Goal: Information Seeking & Learning: Learn about a topic

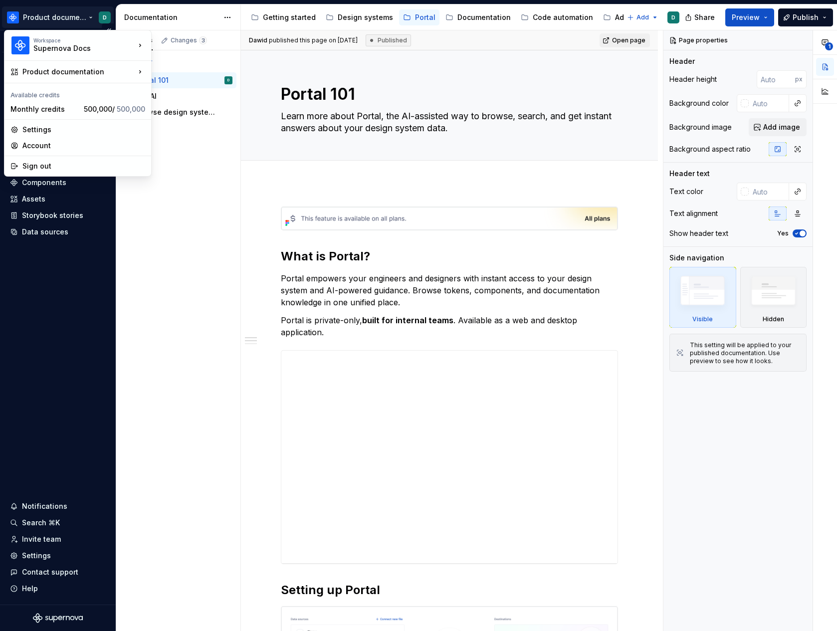
click at [73, 17] on html "Product documentation D Version Current draft Home Documentation Analytics Code…" at bounding box center [418, 315] width 837 height 631
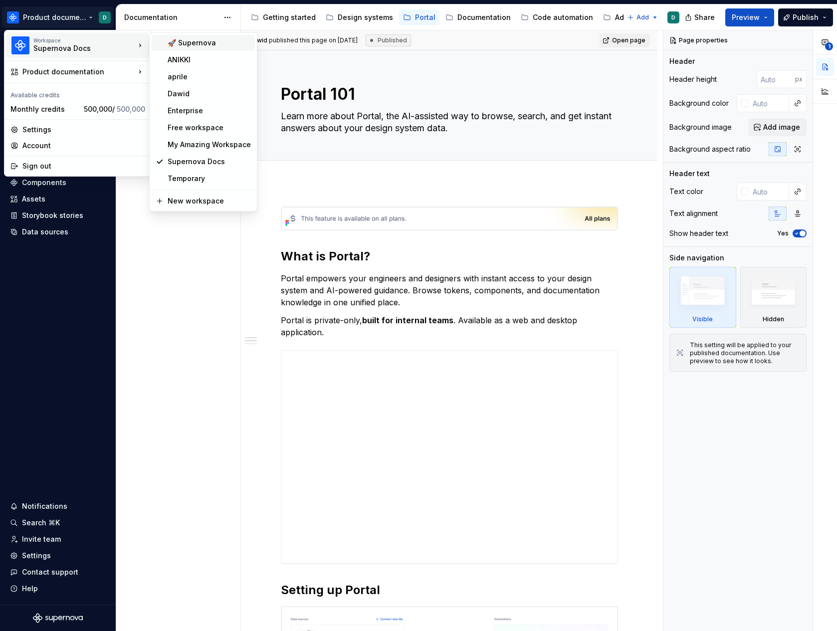
click at [179, 47] on div "🚀 Supernova" at bounding box center [209, 43] width 83 height 10
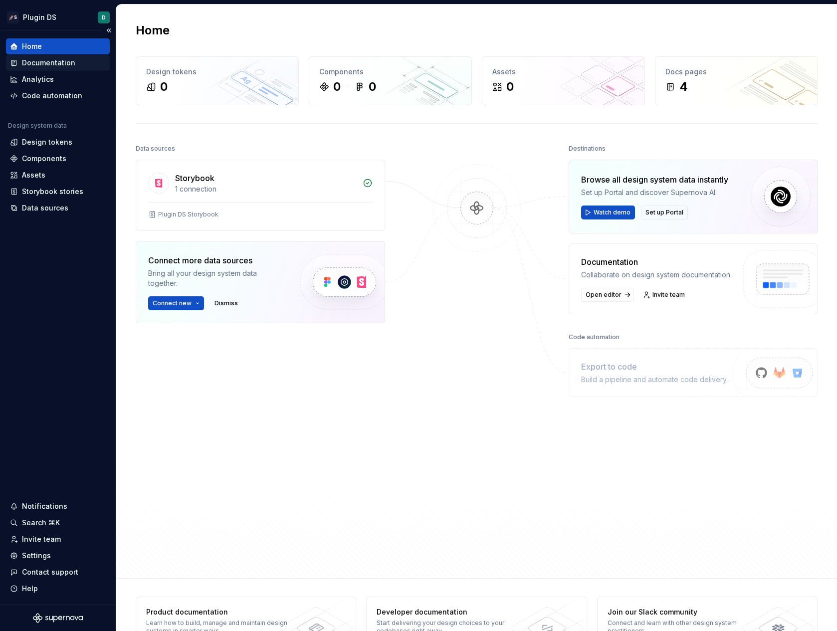
click at [61, 62] on div "Documentation" at bounding box center [48, 63] width 53 height 10
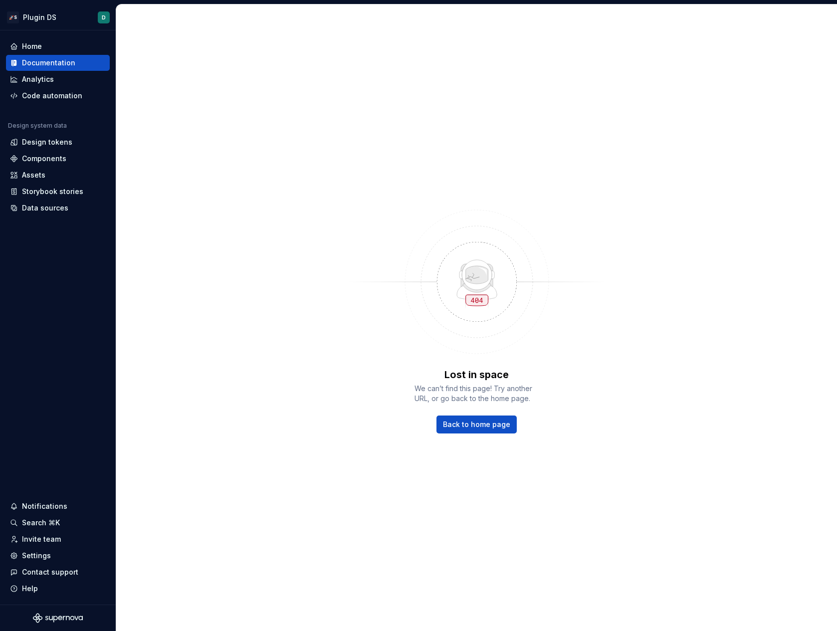
click at [51, 24] on html "🚀S Plugin DS D Home Documentation Analytics Code automation Design system data …" at bounding box center [418, 315] width 837 height 631
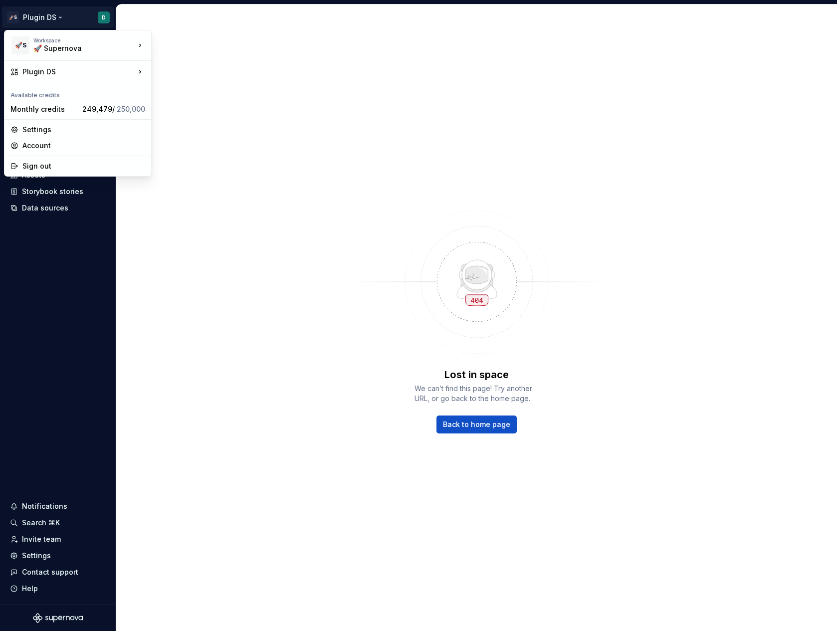
click at [52, 20] on html "🚀S Plugin DS D Home Documentation Analytics Code automation Design system data …" at bounding box center [418, 315] width 837 height 631
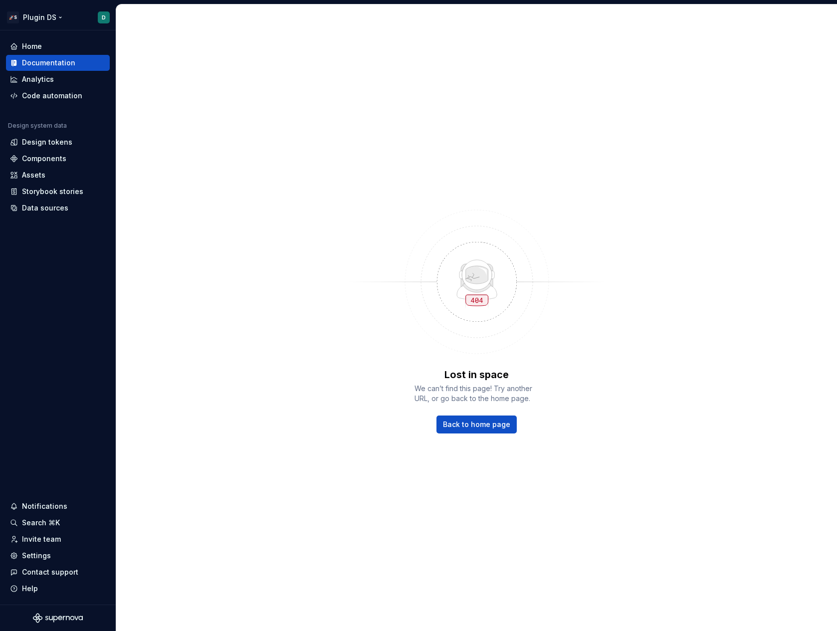
click at [52, 20] on html "🚀S Plugin DS D Home Documentation Analytics Code automation Design system data …" at bounding box center [418, 315] width 837 height 631
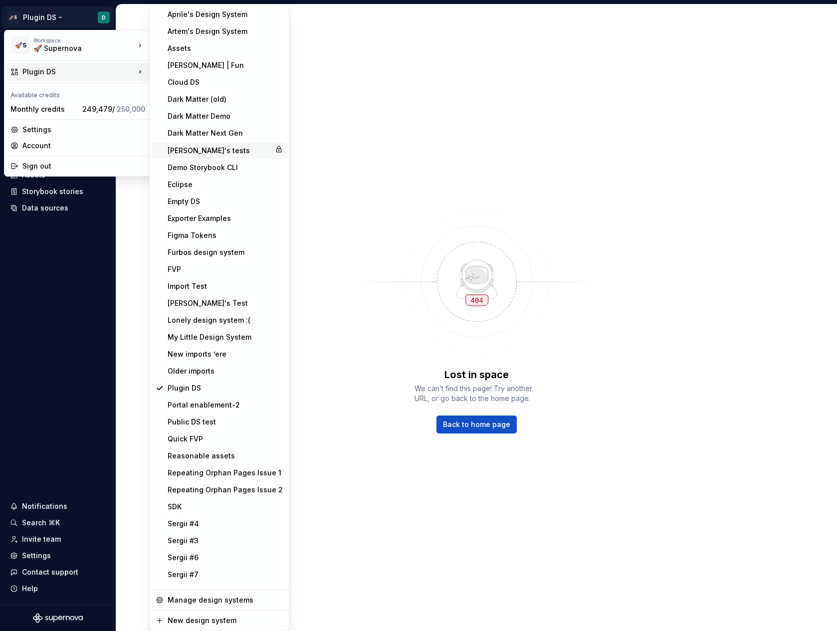
click at [202, 149] on div "[PERSON_NAME]'s tests" at bounding box center [219, 151] width 103 height 10
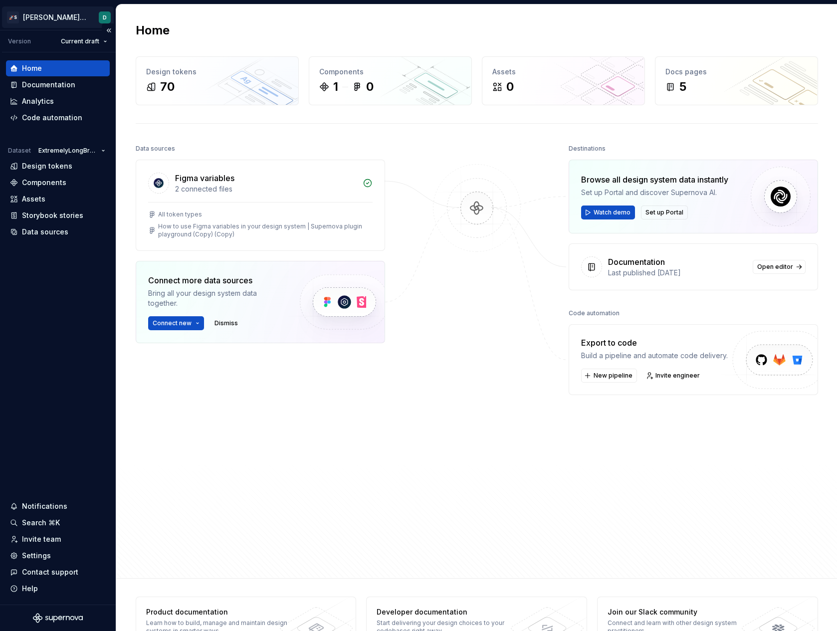
click at [49, 20] on html "🚀S Dawid's tests D Version Current draft Home Documentation Analytics Code auto…" at bounding box center [418, 315] width 837 height 631
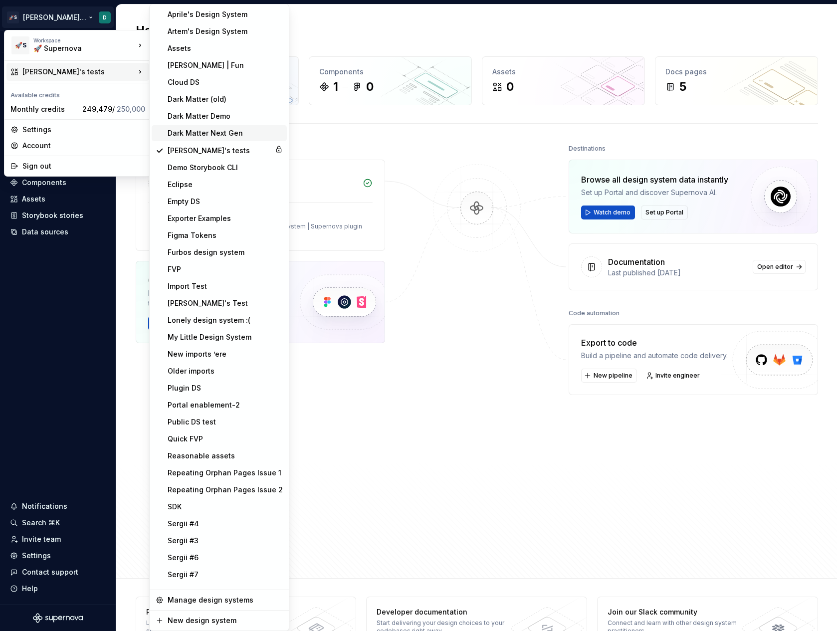
click at [202, 131] on div "Dark Matter Next Gen" at bounding box center [225, 133] width 115 height 10
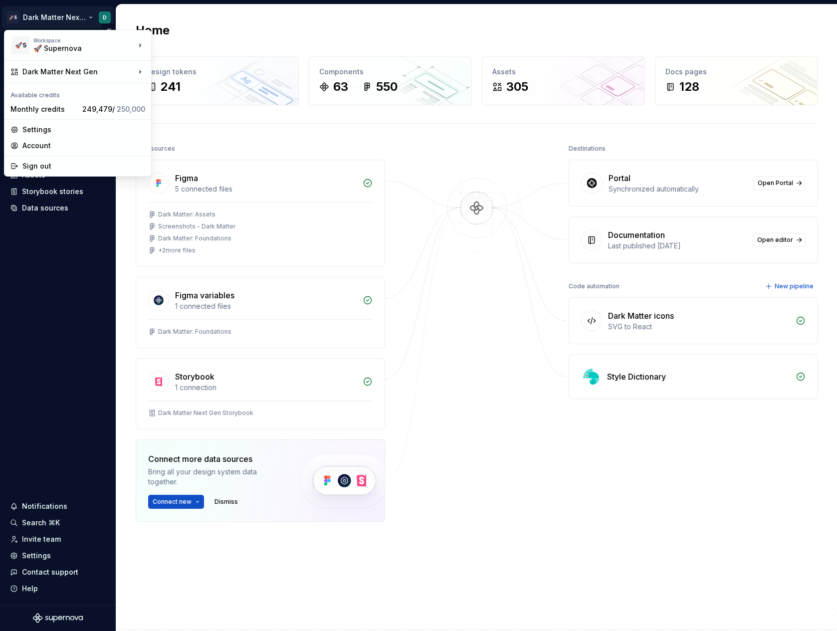
click at [50, 25] on html "🚀S Dark Matter Next Gen D Home Documentation Analytics Code automation Design s…" at bounding box center [418, 315] width 837 height 631
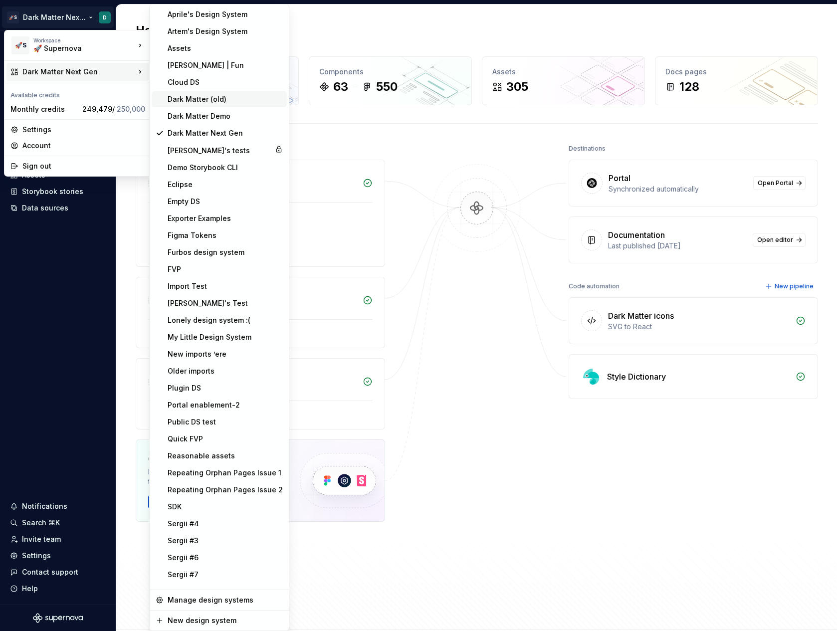
click at [197, 100] on div "Dark Matter (old)" at bounding box center [225, 99] width 115 height 10
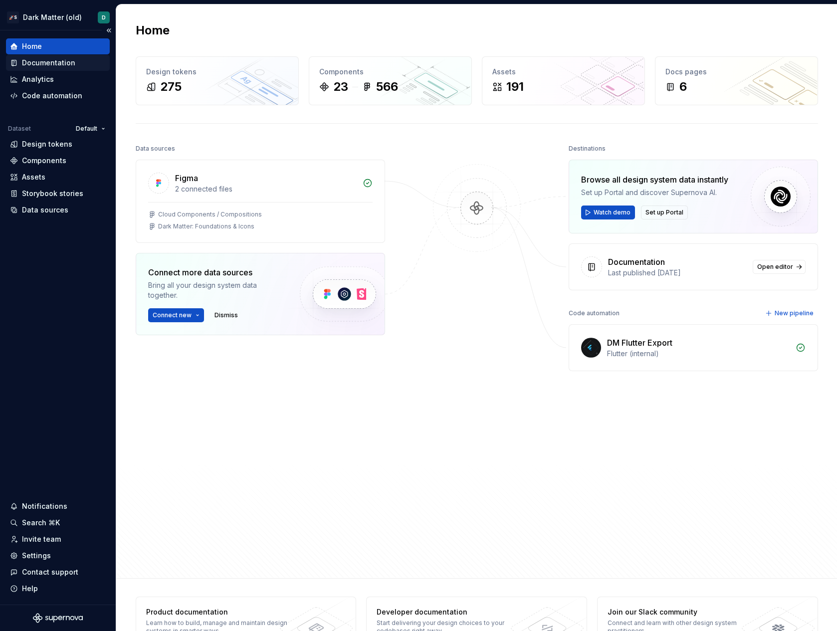
click at [42, 66] on div "Documentation" at bounding box center [48, 63] width 53 height 10
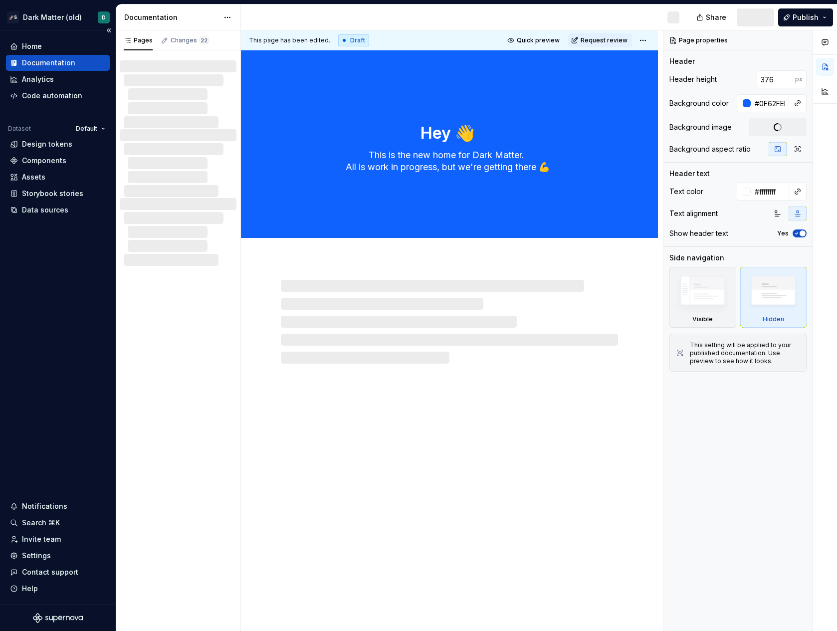
type textarea "*"
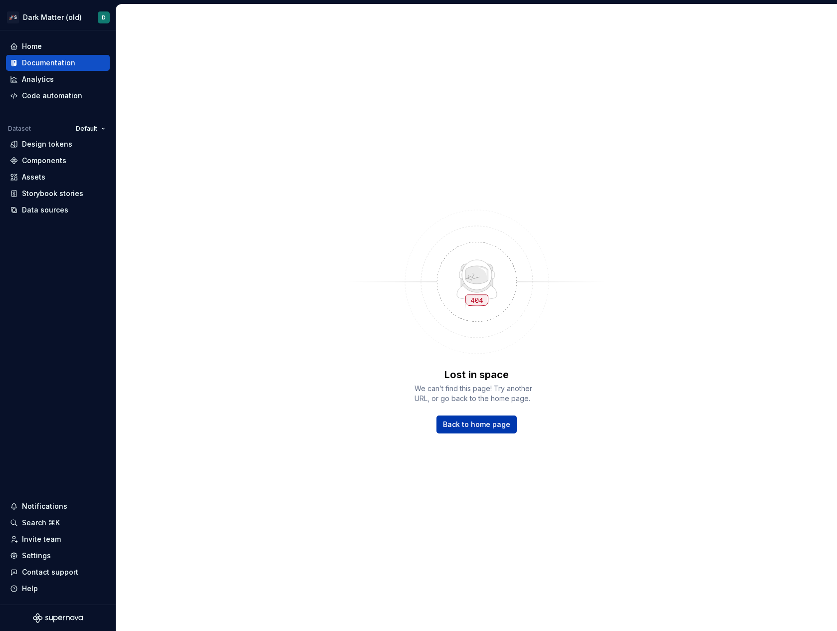
click at [490, 430] on link "Back to home page" at bounding box center [476, 424] width 80 height 18
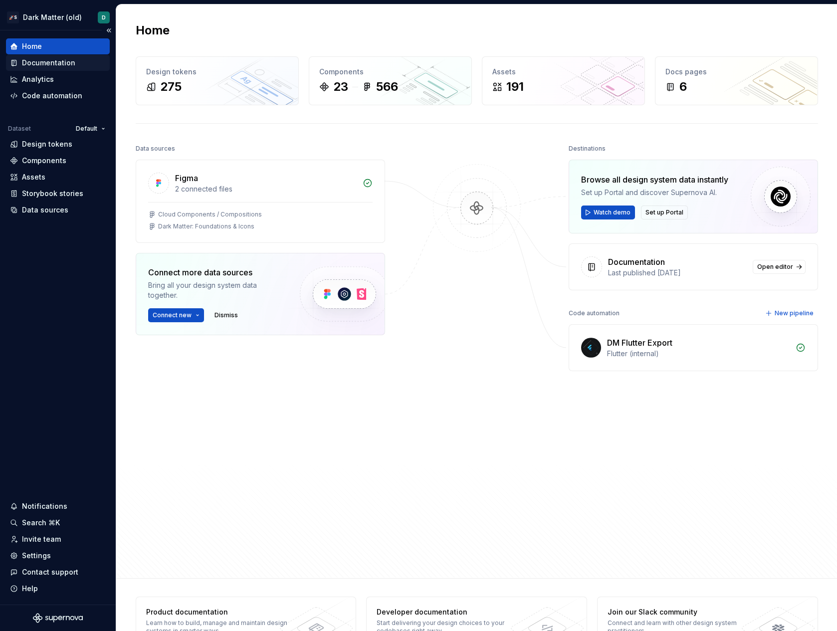
click at [47, 61] on div "Documentation" at bounding box center [48, 63] width 53 height 10
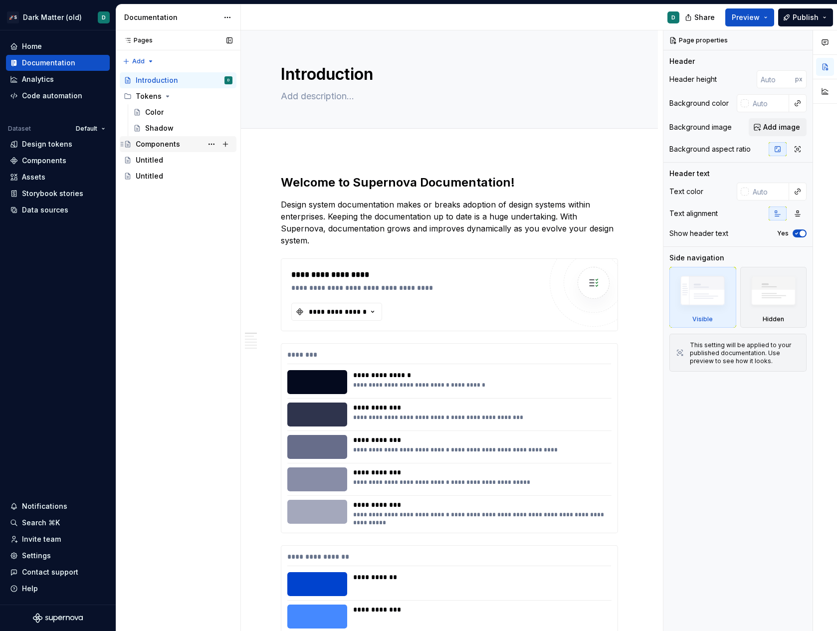
click at [168, 143] on div "Components" at bounding box center [158, 144] width 44 height 10
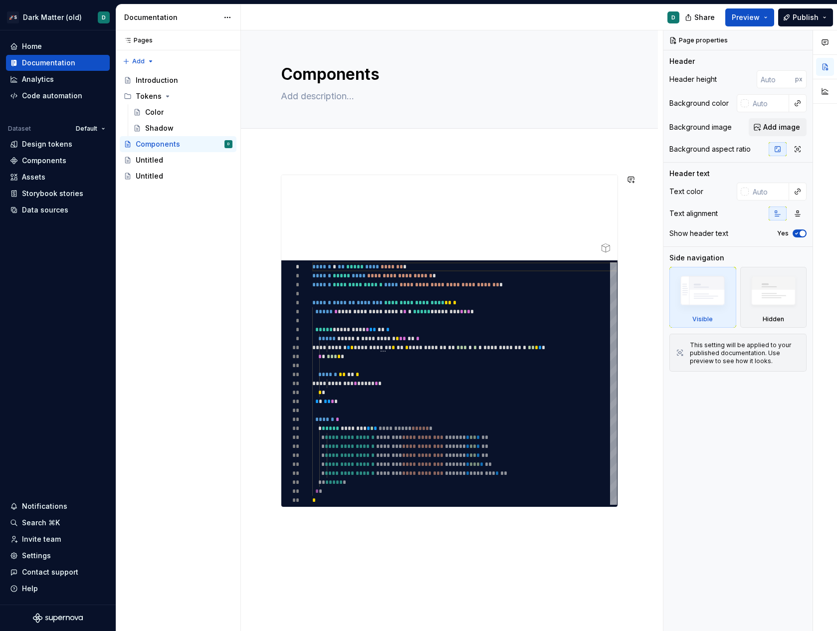
type textarea "*"
click at [393, 168] on div "**********" at bounding box center [449, 430] width 417 height 558
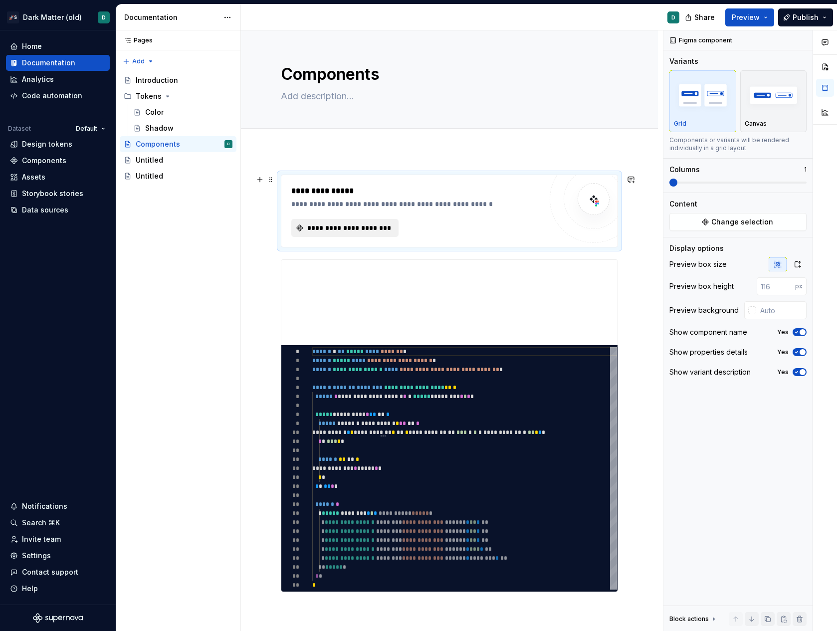
click at [365, 224] on span "**********" at bounding box center [349, 228] width 86 height 10
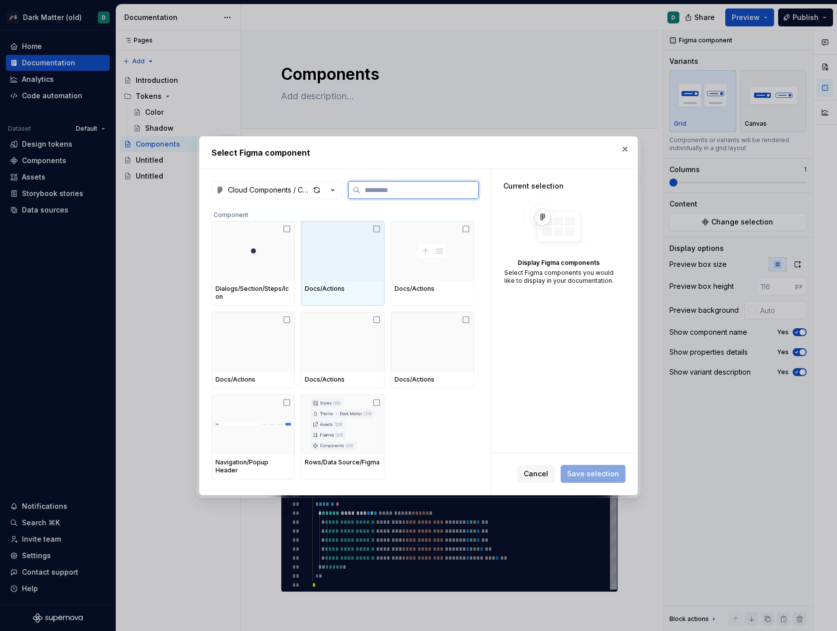
click at [344, 252] on div at bounding box center [342, 251] width 83 height 60
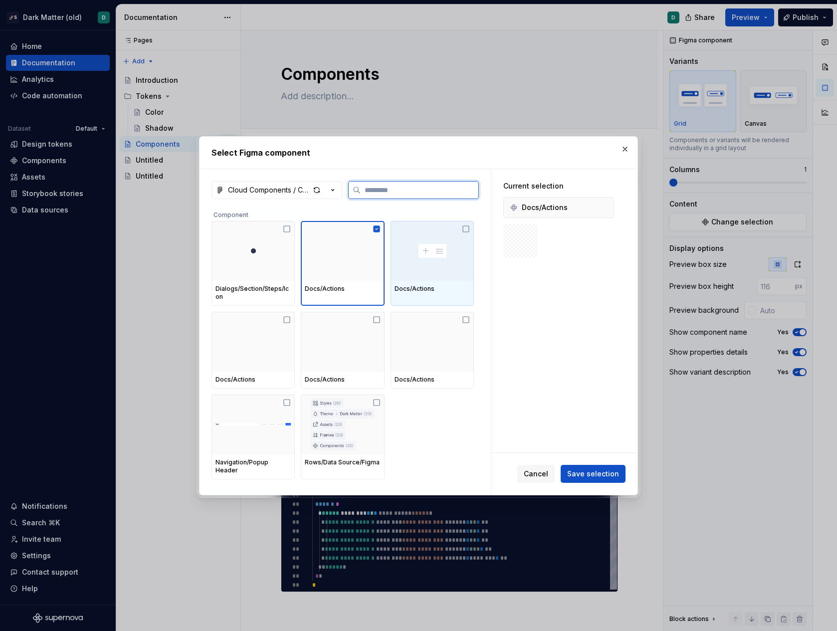
click at [414, 261] on div at bounding box center [431, 251] width 83 height 60
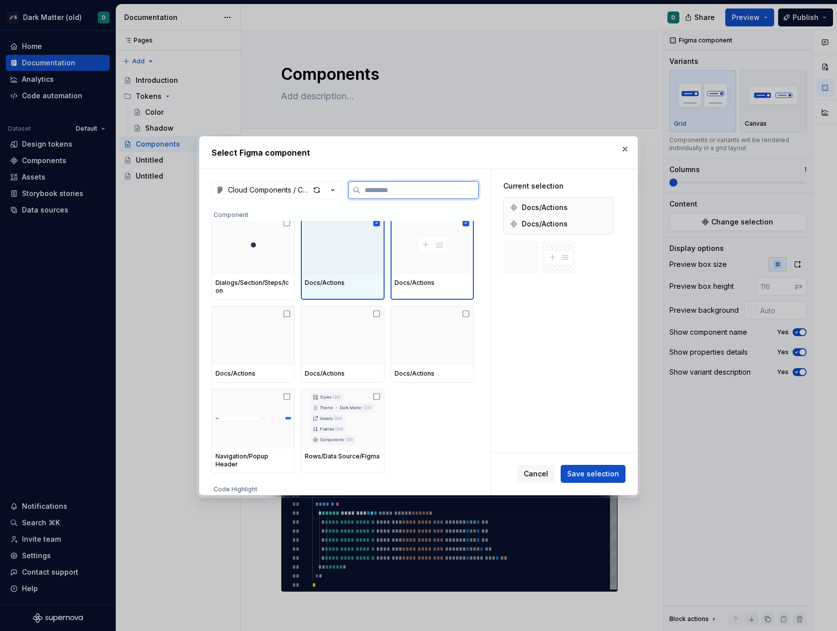
drag, startPoint x: 342, startPoint y: 242, endPoint x: 425, endPoint y: 263, distance: 86.3
click at [342, 242] on div at bounding box center [342, 245] width 83 height 60
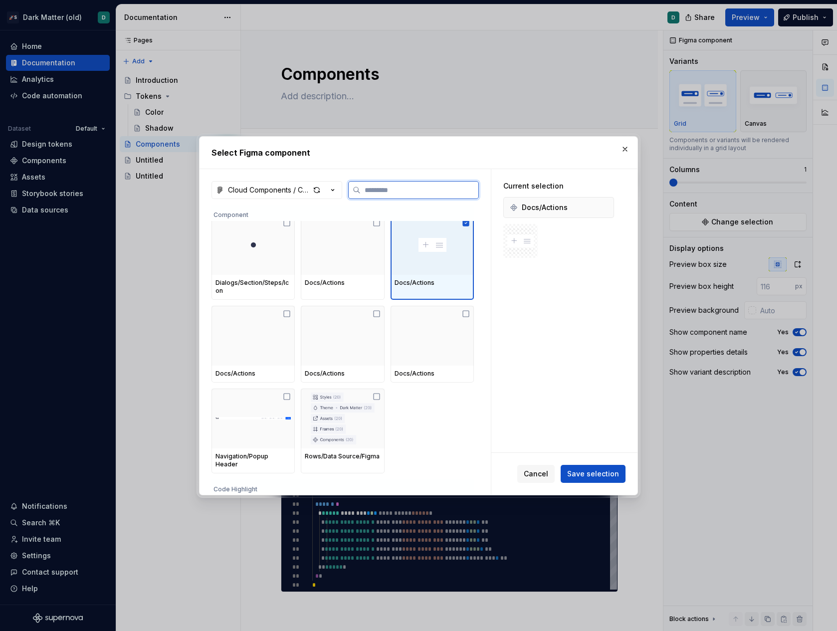
click at [430, 263] on div at bounding box center [431, 245] width 83 height 60
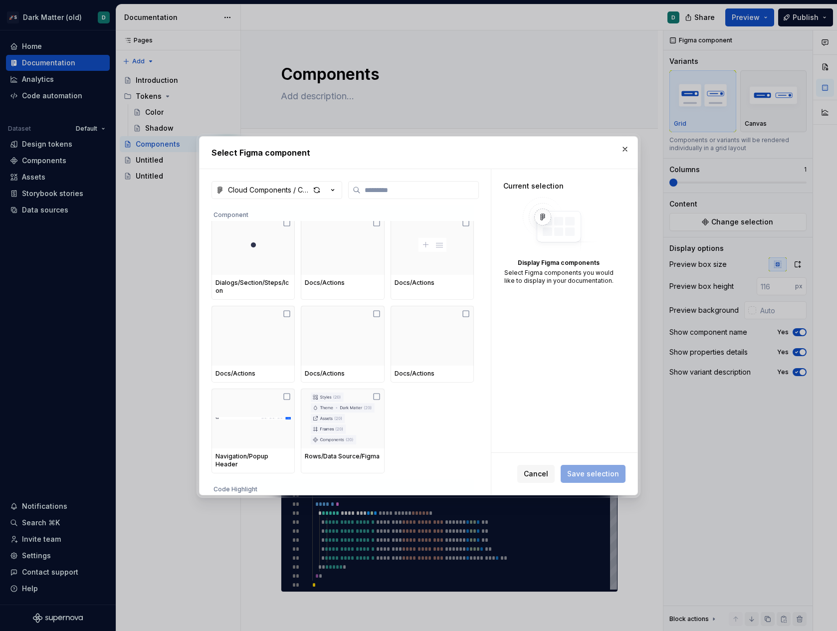
scroll to position [412, 0]
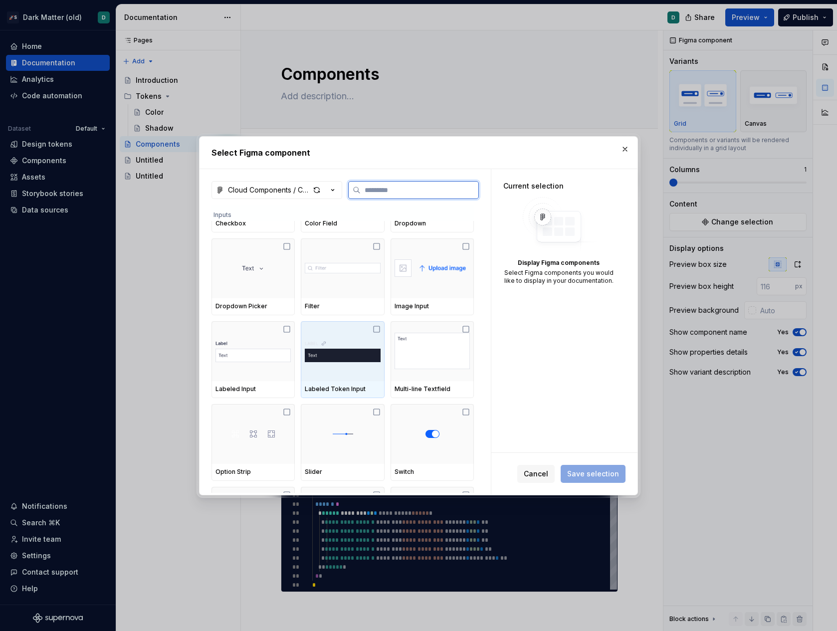
click at [360, 340] on img at bounding box center [342, 351] width 75 height 30
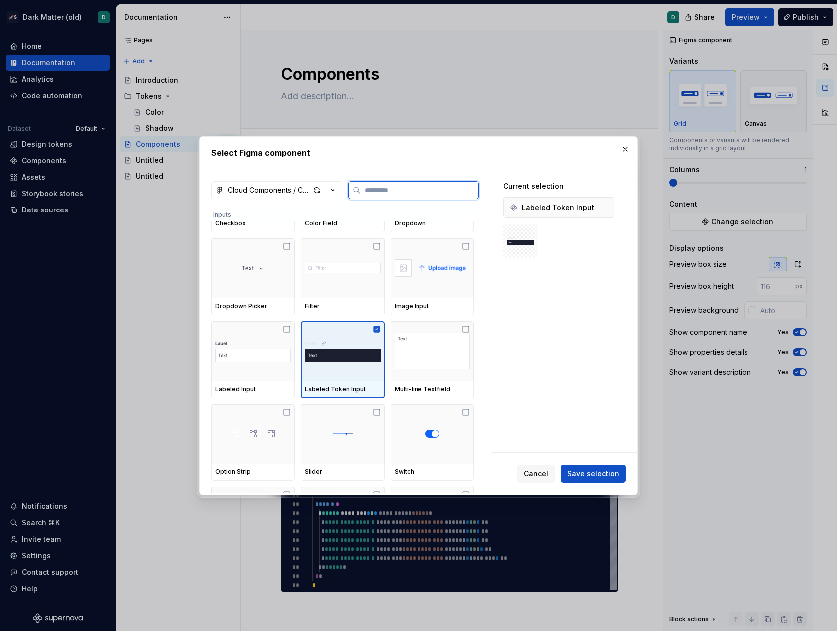
click at [410, 346] on img at bounding box center [431, 351] width 75 height 48
click at [351, 344] on img at bounding box center [342, 351] width 75 height 30
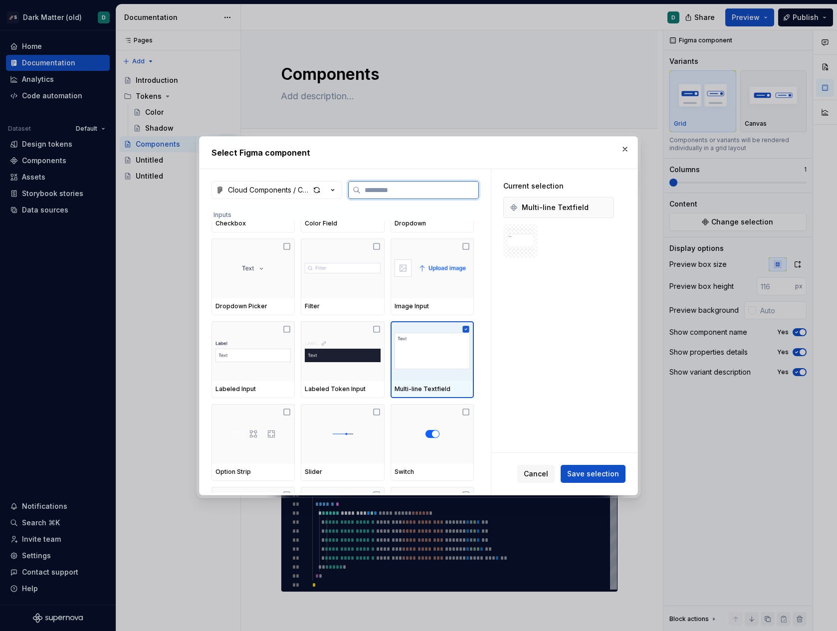
click at [404, 350] on img at bounding box center [431, 351] width 75 height 48
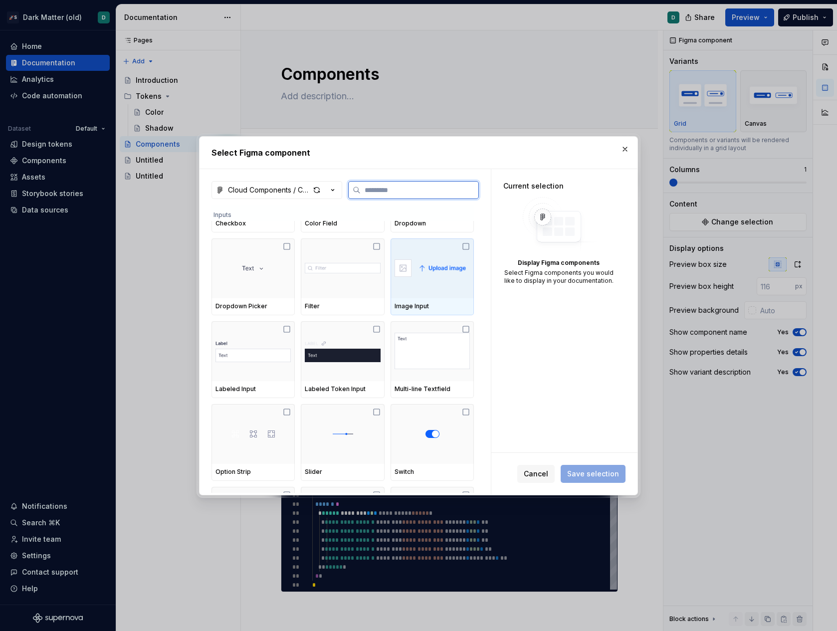
click at [417, 285] on div at bounding box center [431, 268] width 83 height 60
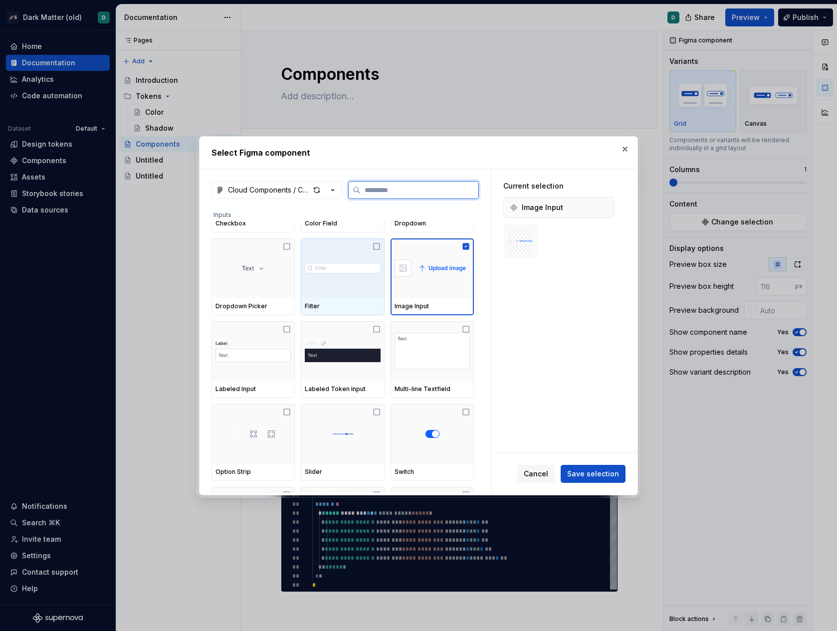
click at [338, 289] on div at bounding box center [342, 268] width 83 height 60
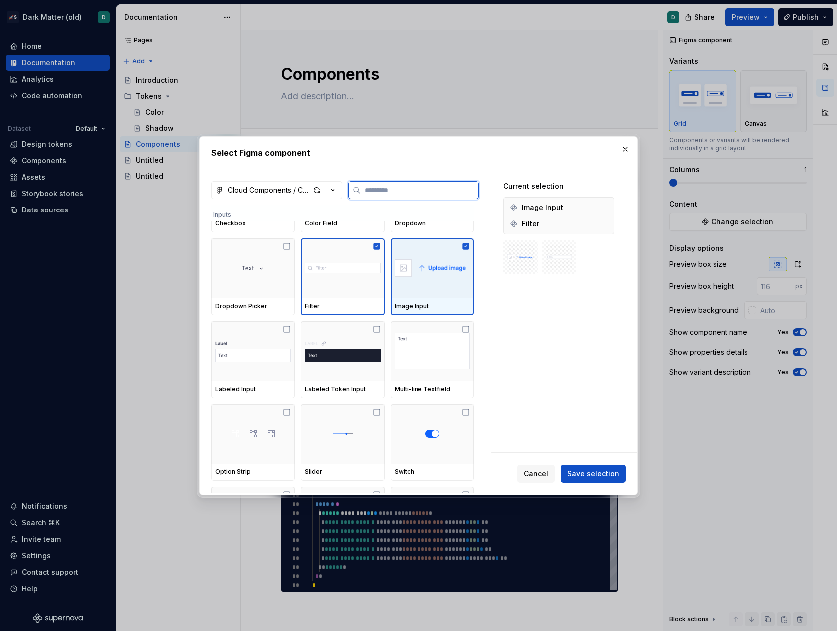
drag, startPoint x: 422, startPoint y: 292, endPoint x: 359, endPoint y: 289, distance: 62.9
click at [422, 291] on div at bounding box center [431, 268] width 83 height 60
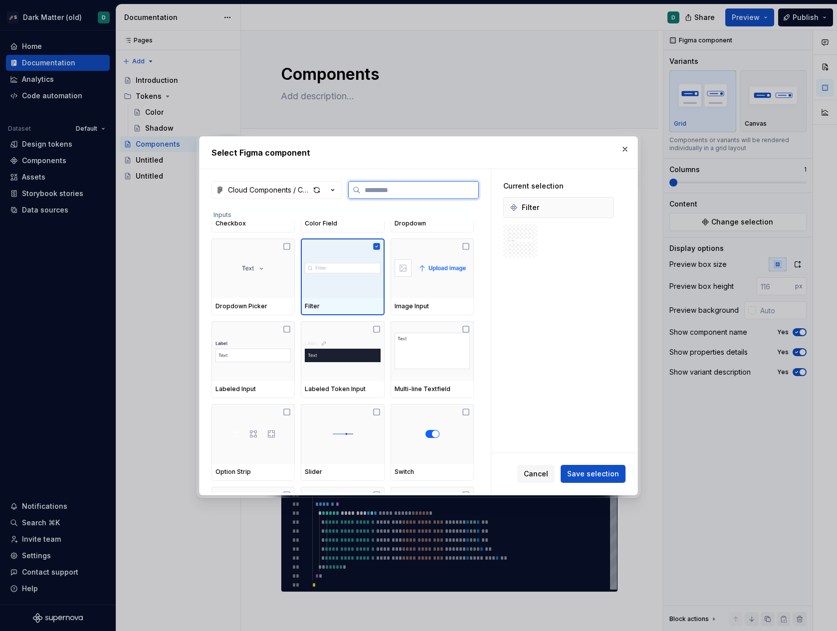
click at [352, 289] on div at bounding box center [342, 268] width 83 height 60
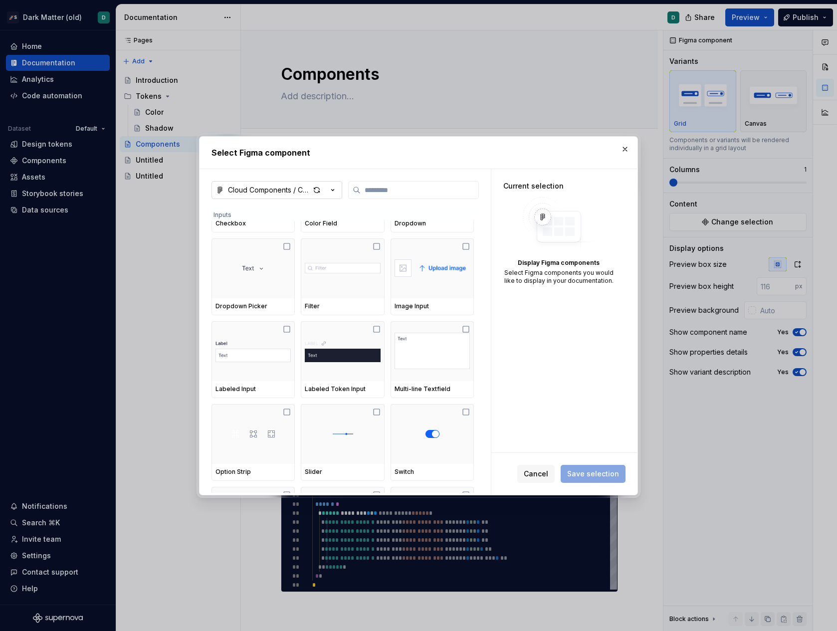
click at [295, 187] on div "Cloud Components / Compositions" at bounding box center [269, 190] width 82 height 10
click at [295, 222] on div "Cloud Components / Compositions" at bounding box center [300, 225] width 121 height 10
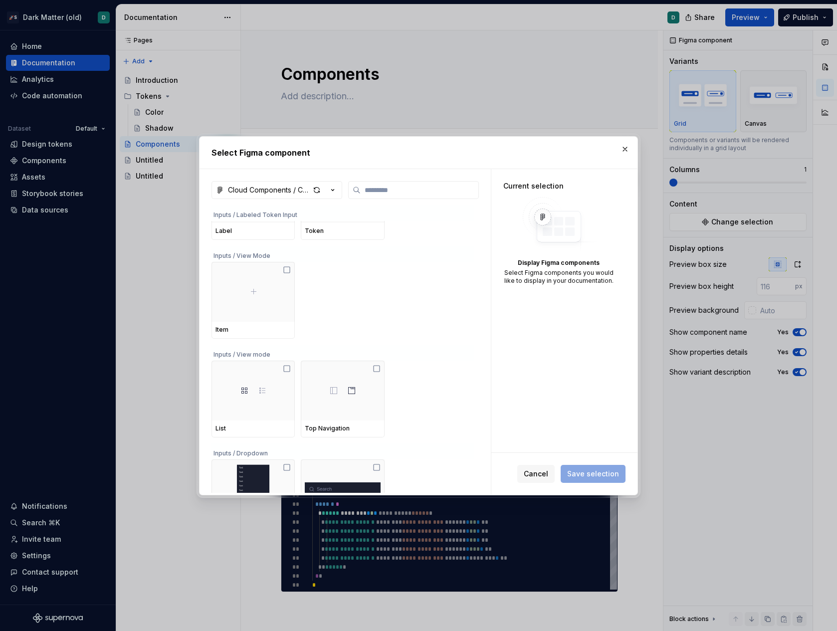
scroll to position [1176, 0]
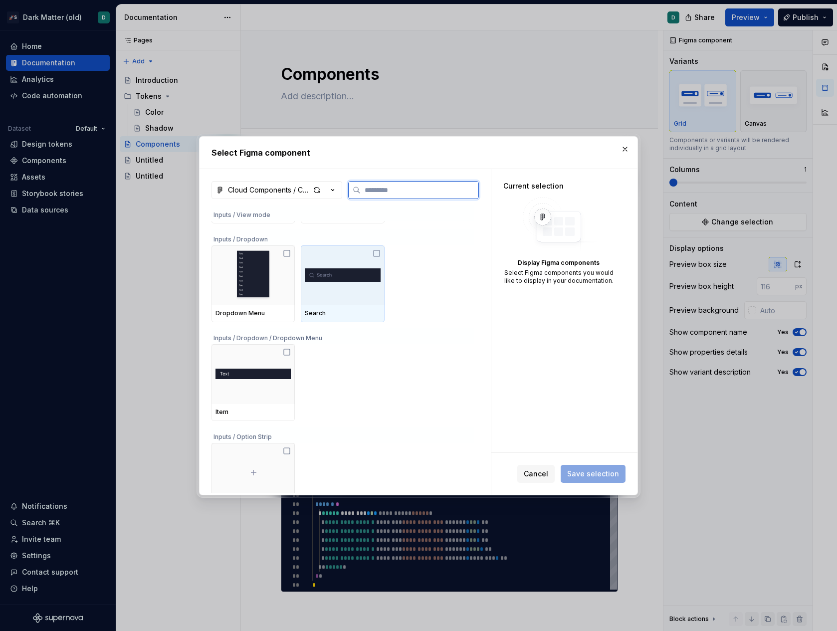
click at [318, 284] on div at bounding box center [342, 275] width 83 height 60
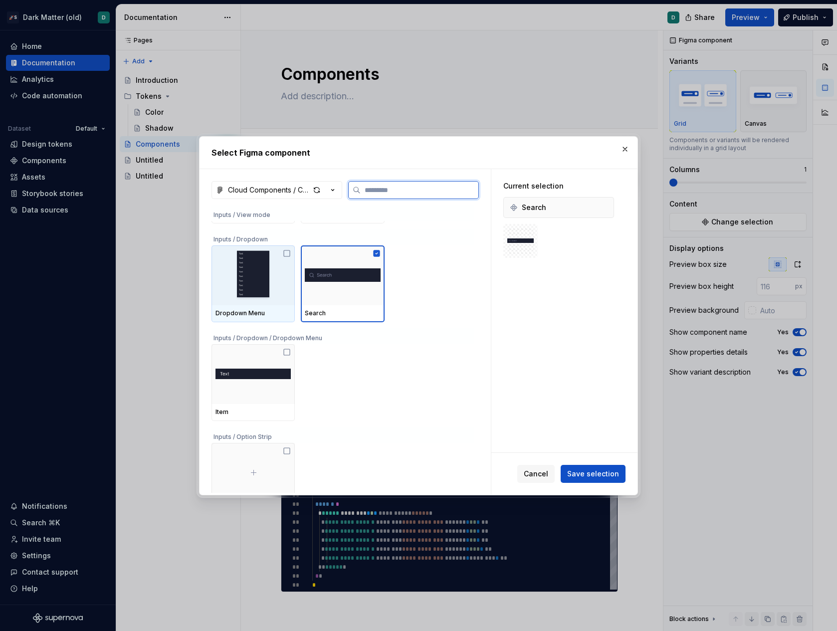
click at [262, 289] on img at bounding box center [252, 275] width 75 height 52
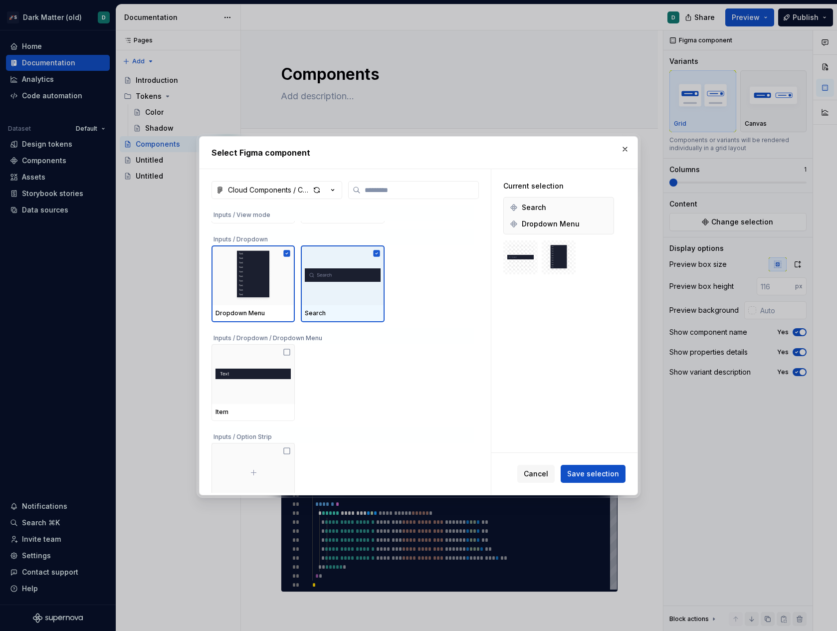
scroll to position [1777, 0]
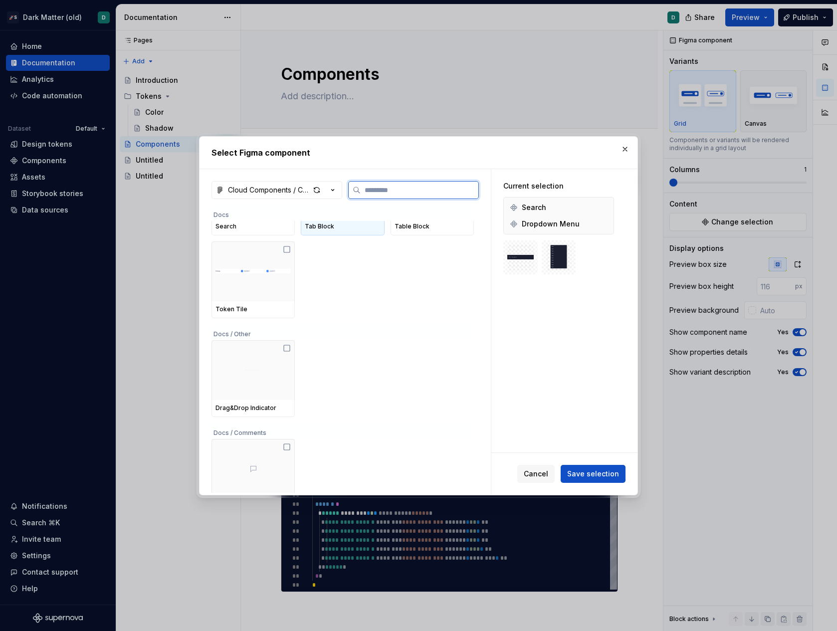
click at [271, 299] on div at bounding box center [252, 271] width 83 height 60
click at [334, 230] on div "Tab Block" at bounding box center [342, 226] width 83 height 17
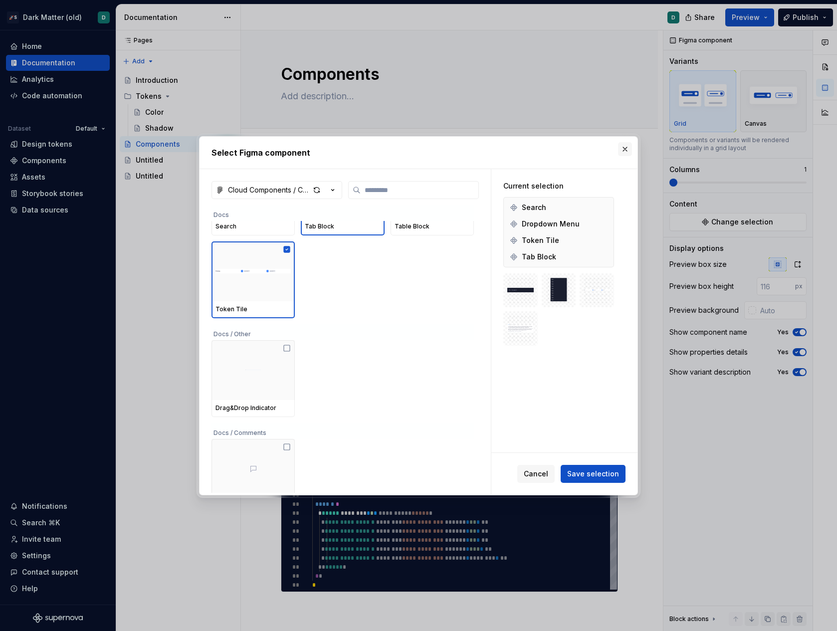
click at [622, 148] on button "button" at bounding box center [625, 149] width 14 height 14
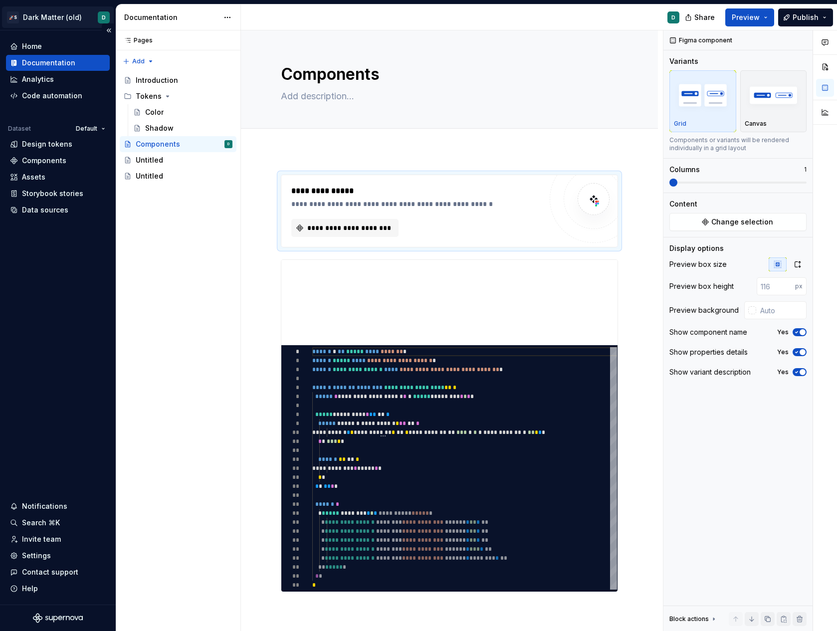
click at [79, 25] on html "**********" at bounding box center [418, 315] width 837 height 631
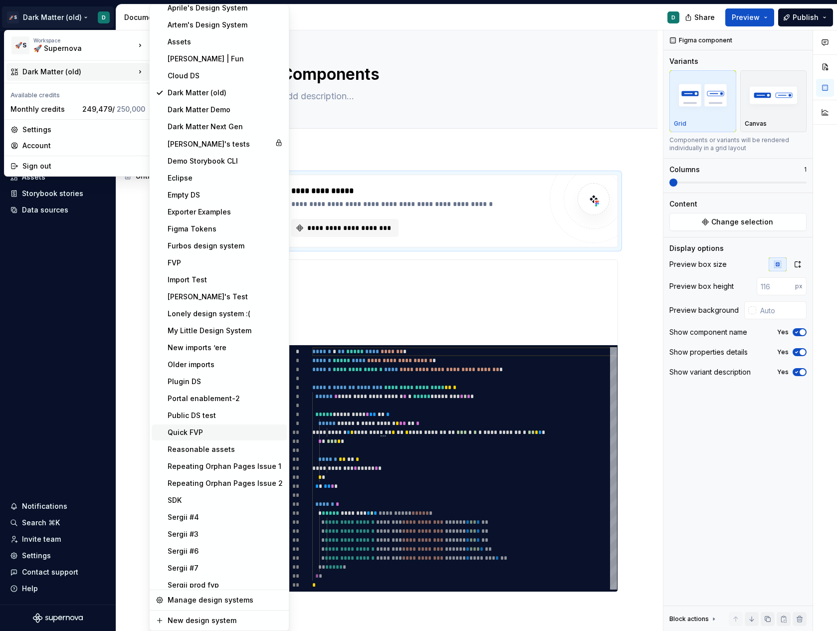
scroll to position [166, 0]
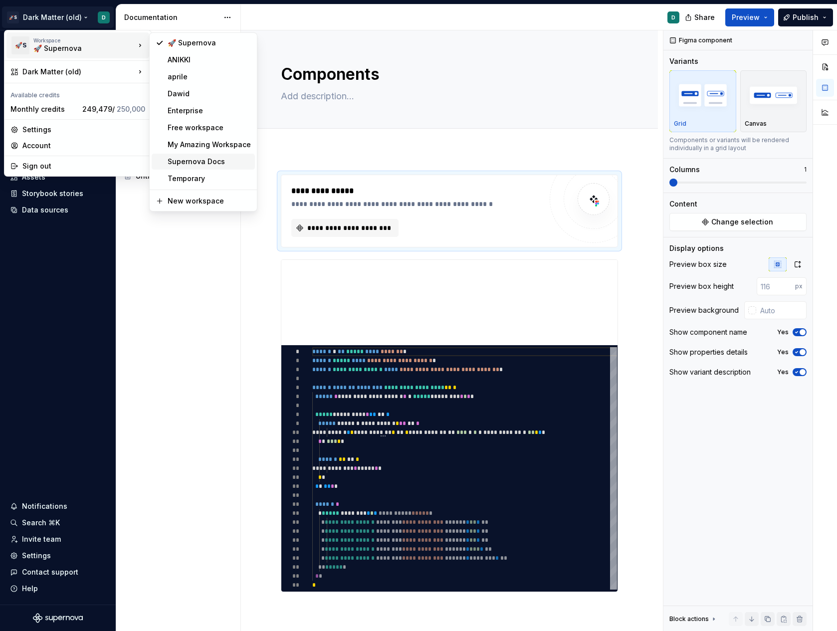
click at [195, 162] on div "Supernova Docs" at bounding box center [209, 162] width 83 height 10
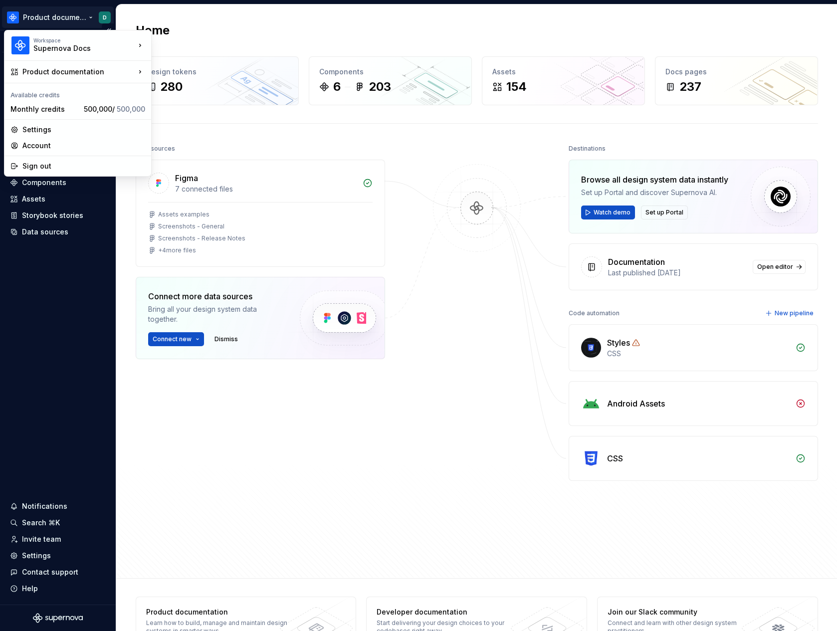
click at [59, 24] on html "Product documentation D Version Current draft Home Documentation Analytics Code…" at bounding box center [418, 315] width 837 height 631
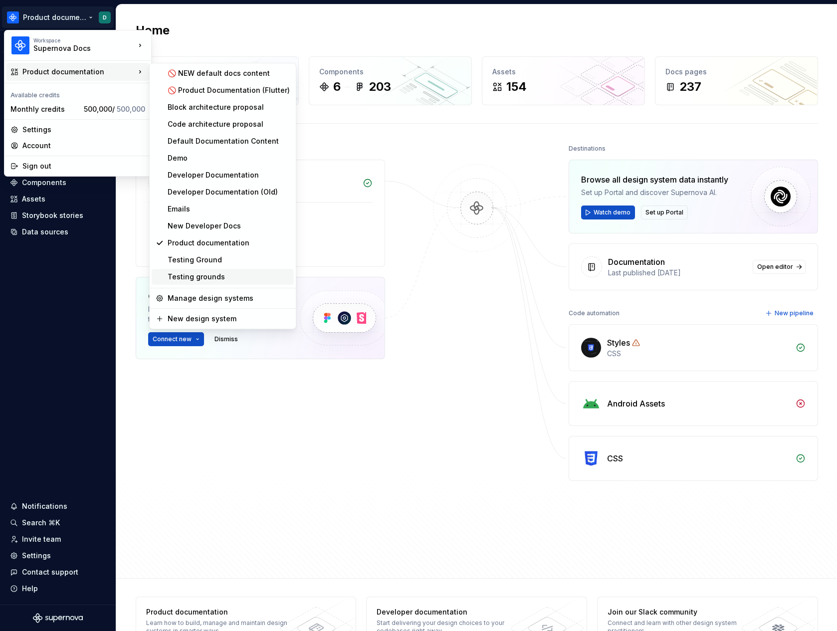
click at [229, 272] on div "Testing grounds" at bounding box center [229, 277] width 122 height 10
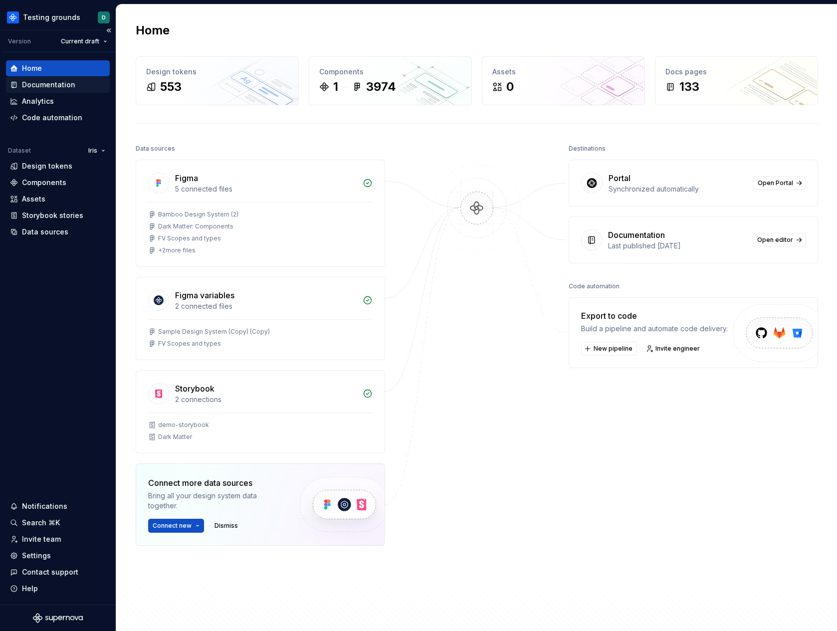
click at [70, 87] on div "Documentation" at bounding box center [48, 85] width 53 height 10
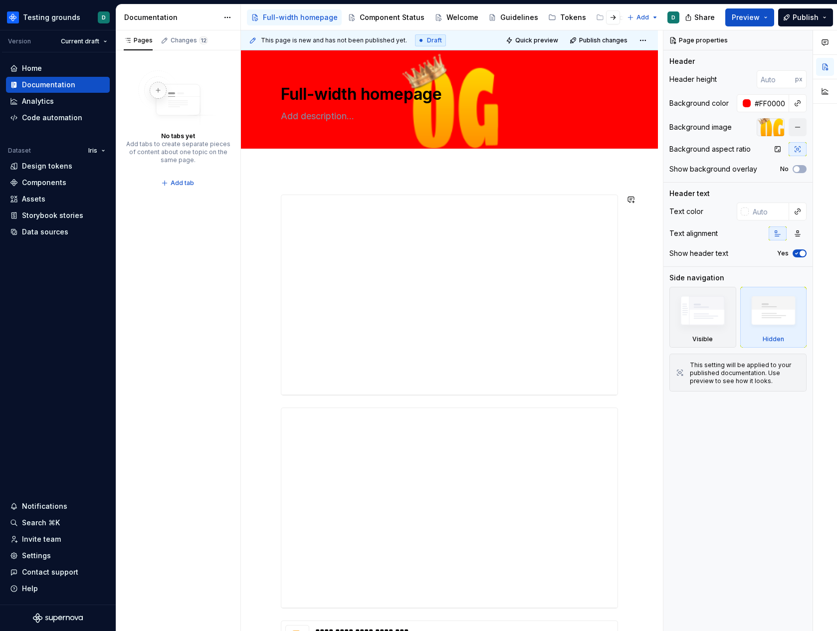
drag, startPoint x: 366, startPoint y: 183, endPoint x: 365, endPoint y: 189, distance: 6.1
click at [365, 184] on div "**********" at bounding box center [452, 330] width 422 height 601
type textarea "*"
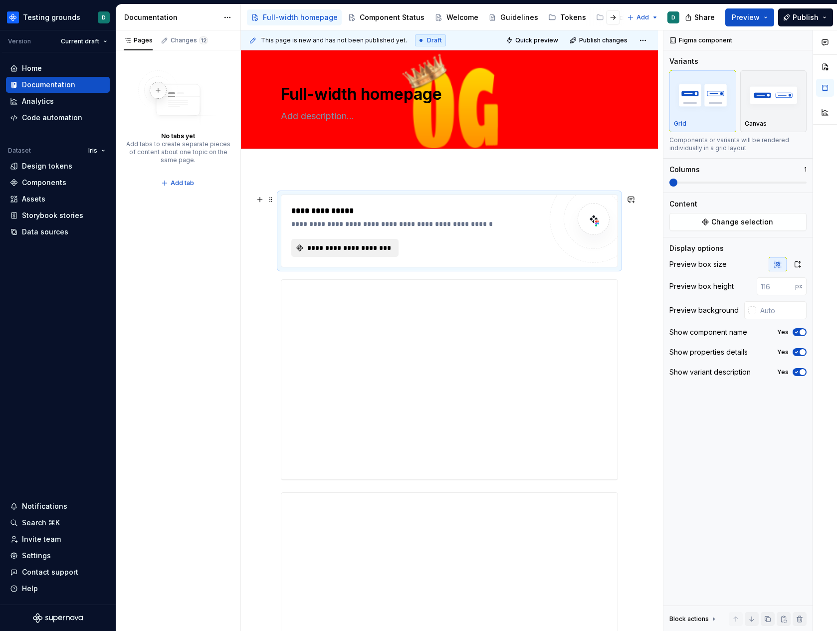
drag, startPoint x: 391, startPoint y: 234, endPoint x: 386, endPoint y: 247, distance: 14.2
click at [391, 234] on div "**********" at bounding box center [416, 231] width 250 height 52
click at [386, 247] on span "**********" at bounding box center [349, 248] width 86 height 10
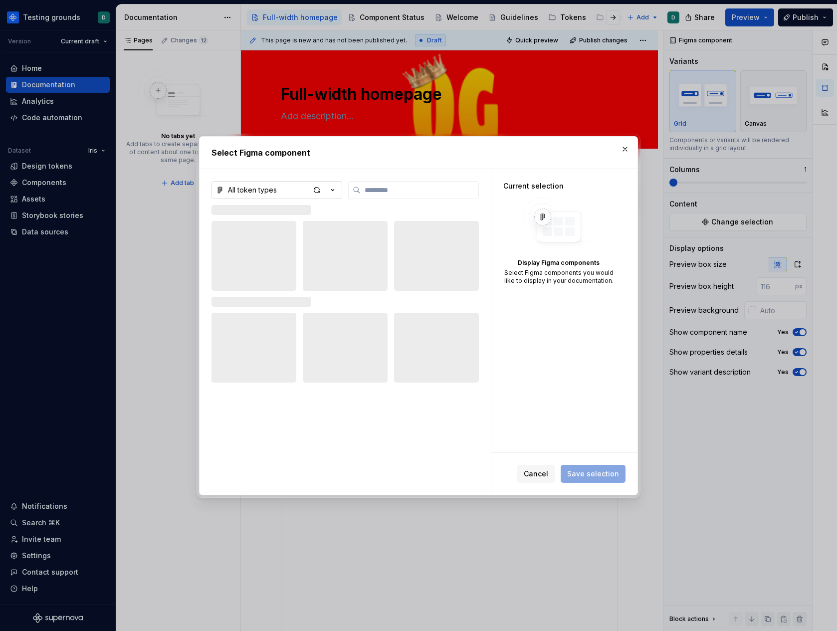
click at [294, 188] on button "All token types" at bounding box center [276, 190] width 131 height 18
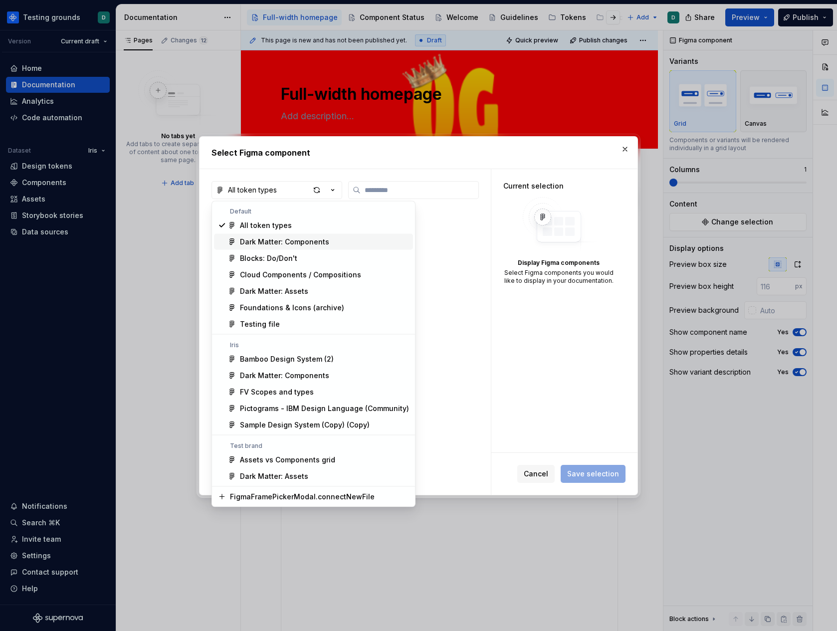
click at [290, 244] on div "Dark Matter: Components" at bounding box center [284, 242] width 89 height 10
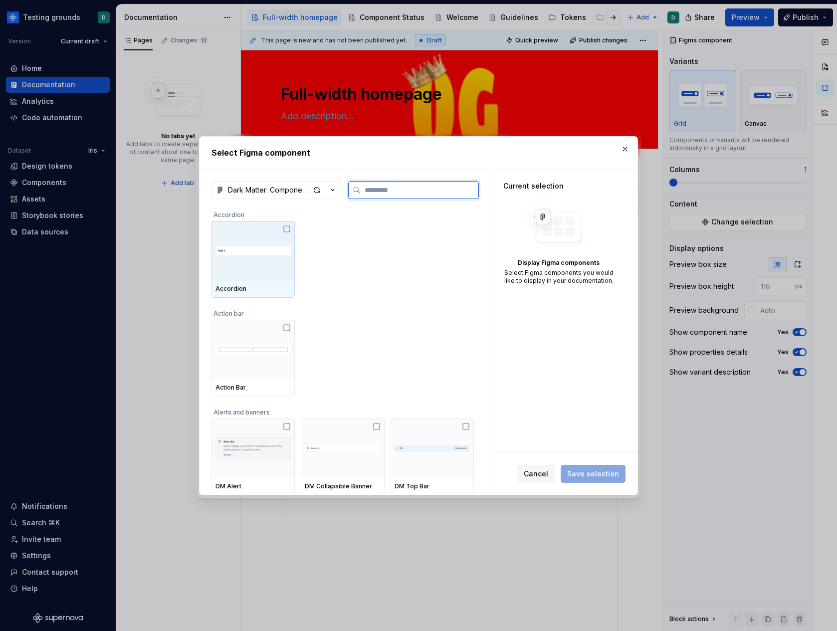
click at [253, 272] on div at bounding box center [252, 251] width 83 height 60
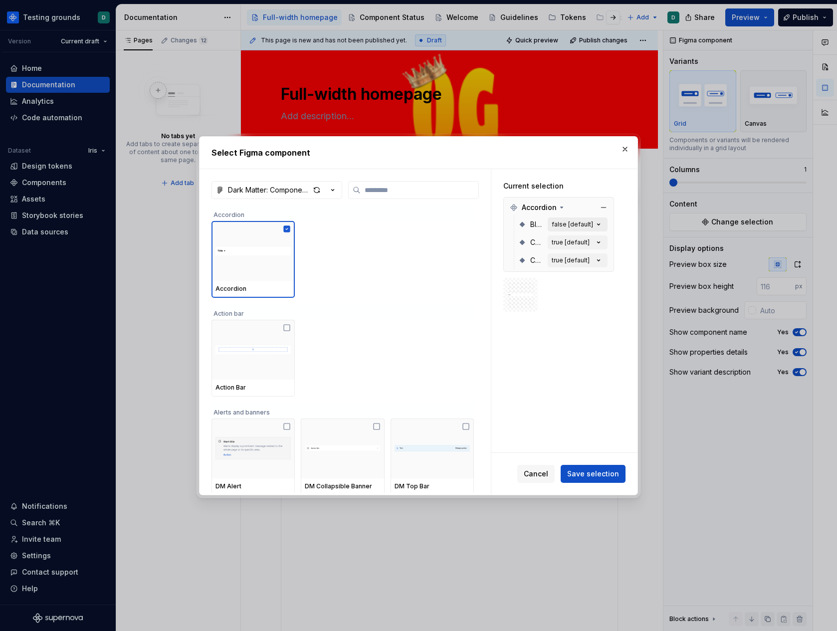
click at [573, 223] on div "false [default]" at bounding box center [571, 224] width 41 height 8
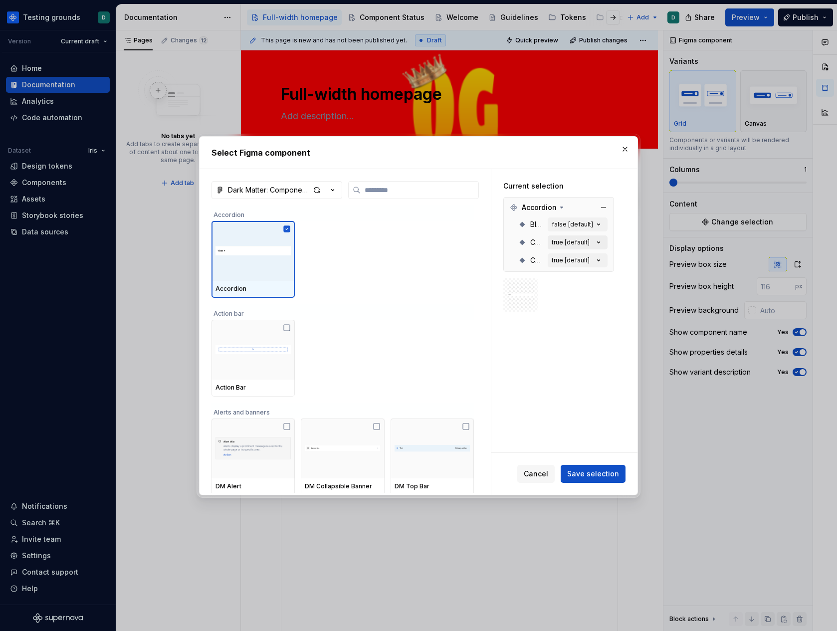
click at [575, 239] on div "true [default]" at bounding box center [570, 242] width 38 height 8
click at [575, 261] on div "true [default]" at bounding box center [570, 260] width 38 height 8
click at [577, 478] on button "Save selection" at bounding box center [592, 474] width 65 height 18
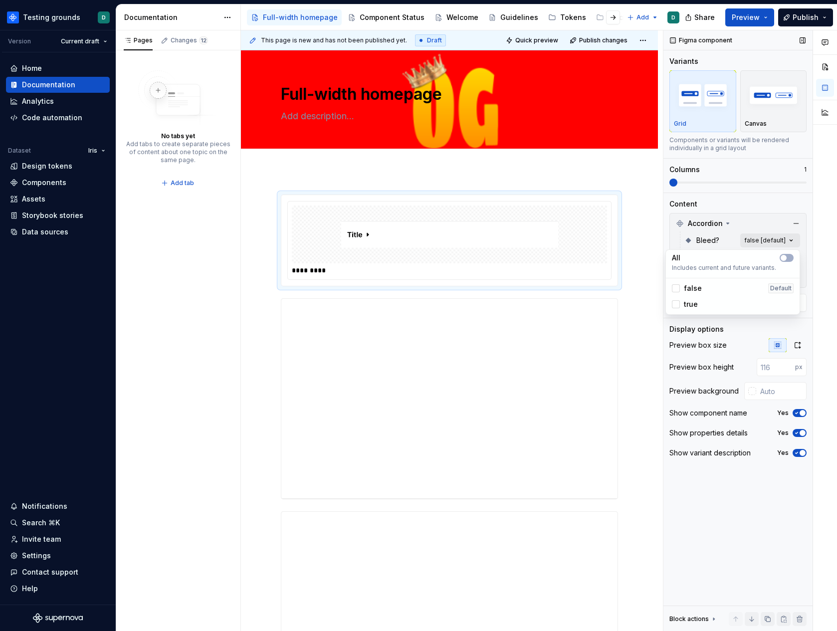
click at [755, 239] on div "Comments Open comments No comments yet Select ‘Comment’ from the block context …" at bounding box center [749, 330] width 173 height 601
click at [754, 239] on div "Comments Open comments No comments yet Select ‘Comment’ from the block context …" at bounding box center [749, 330] width 173 height 601
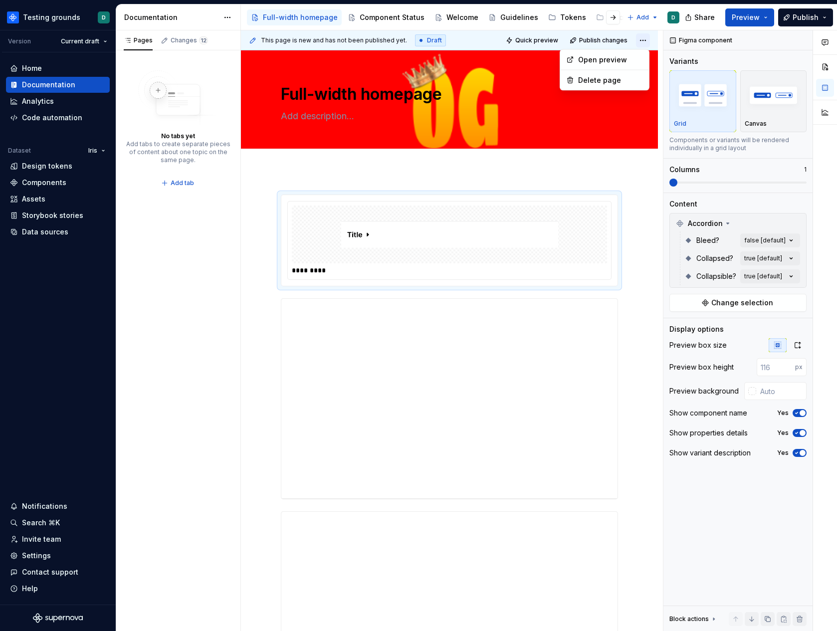
click at [642, 41] on html "Testing grounds D Version Current draft Home Documentation Analytics Code autom…" at bounding box center [418, 315] width 837 height 631
click at [641, 41] on html "Testing grounds D Version Current draft Home Documentation Analytics Code autom…" at bounding box center [418, 315] width 837 height 631
click at [641, 42] on html "Testing grounds D Version Current draft Home Documentation Analytics Code autom…" at bounding box center [418, 315] width 837 height 631
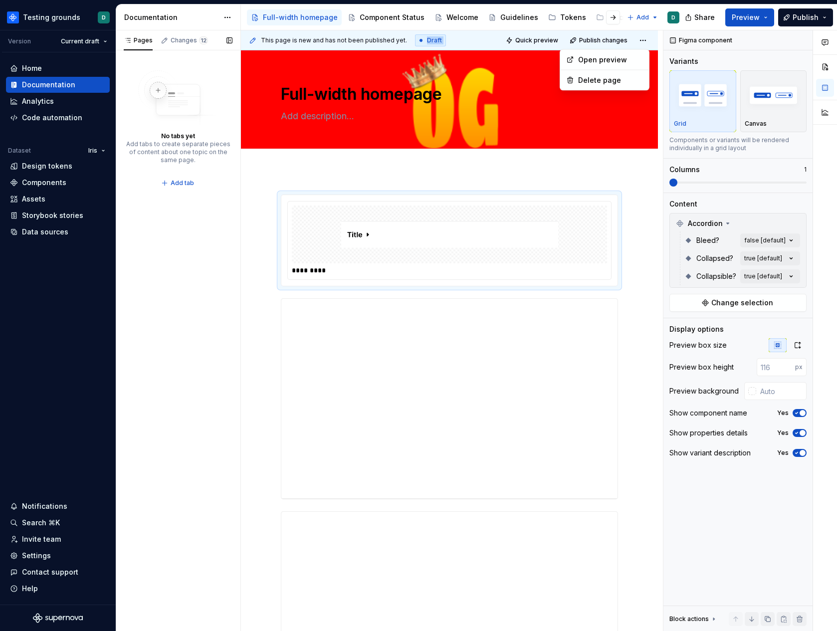
click at [179, 37] on div "Pages Changes 12 No tabs yet Add tabs to create separate pieces of content abou…" at bounding box center [178, 330] width 125 height 601
click at [177, 41] on div "Changes 12" at bounding box center [189, 40] width 37 height 8
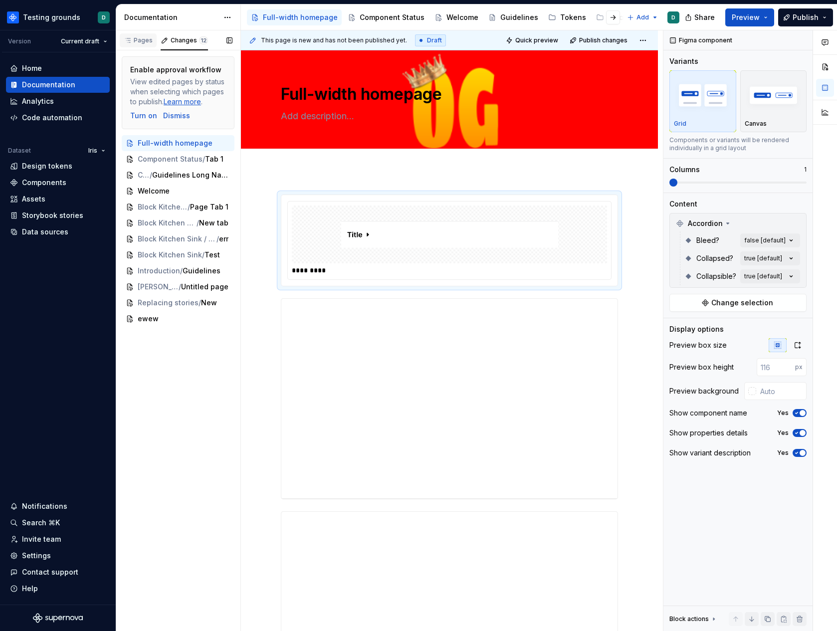
click at [149, 46] on div "Pages" at bounding box center [138, 40] width 37 height 14
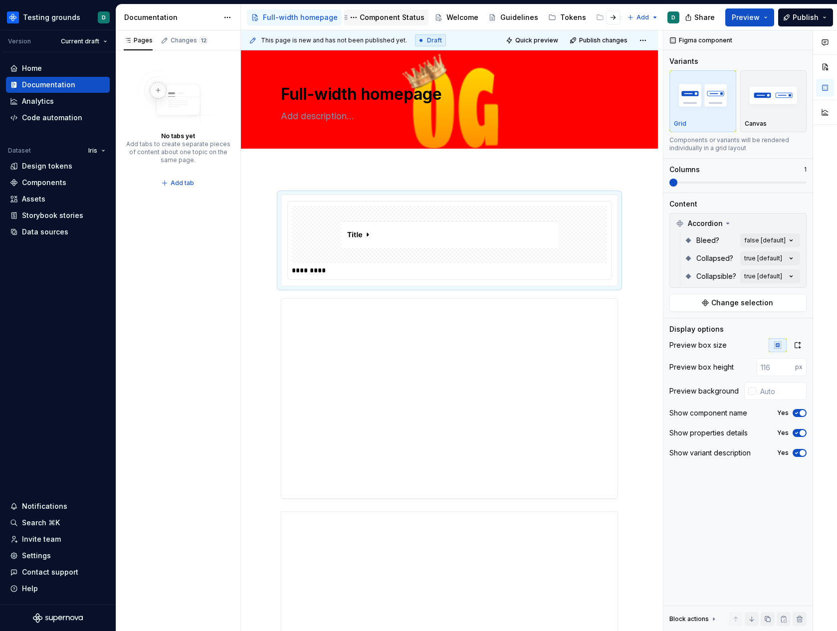
click at [366, 19] on div "Component Status" at bounding box center [391, 17] width 65 height 10
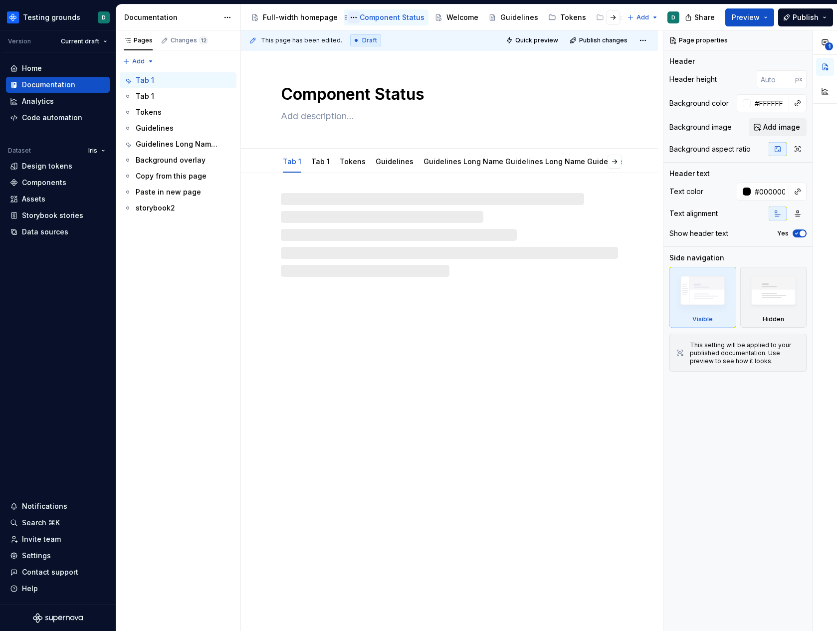
click at [347, 18] on button "Page tree" at bounding box center [353, 17] width 12 height 12
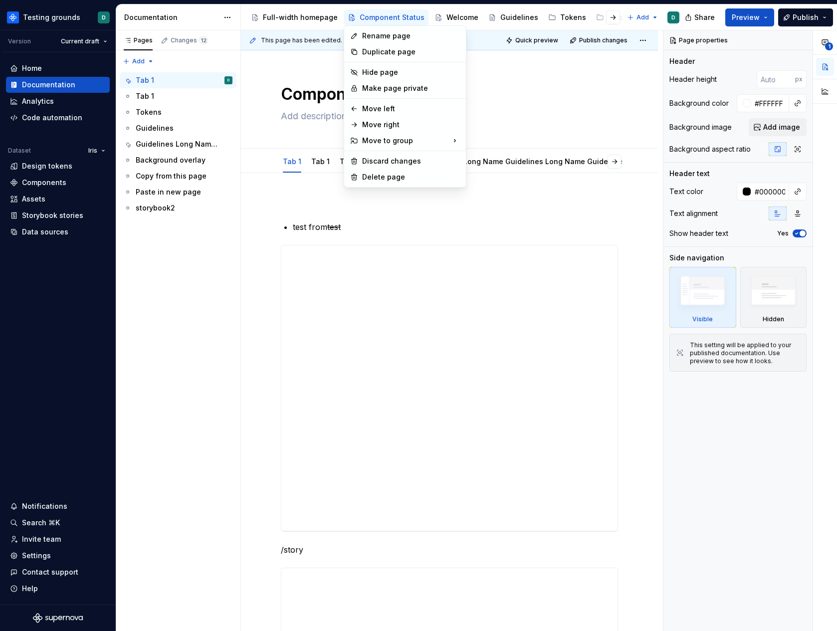
type textarea "*"
